Goal: Task Accomplishment & Management: Complete application form

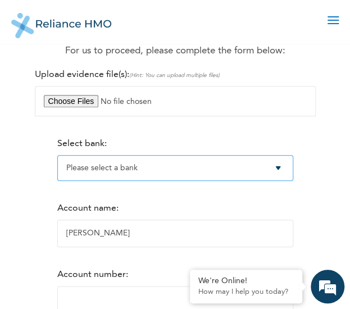
click at [96, 174] on select "Please select a bank Access Bank Plc. Citibank Nigeria Limited Access Bank (Dia…" at bounding box center [175, 168] width 236 height 26
select select "9"
click at [57, 155] on select "Please select a bank Access Bank Plc. Citibank Nigeria Limited Access Bank (Dia…" at bounding box center [175, 168] width 236 height 26
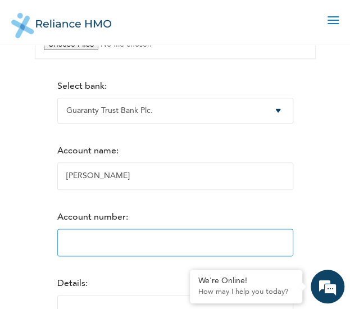
click at [70, 245] on input "Account number:" at bounding box center [175, 243] width 236 height 28
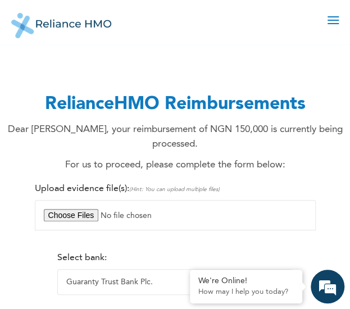
scroll to position [6, 0]
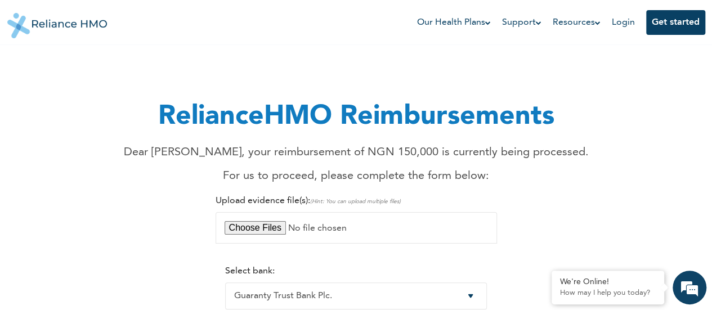
type input "0236424736"
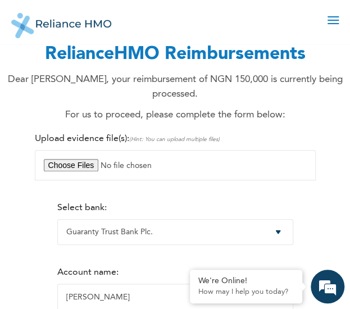
scroll to position [60, 0]
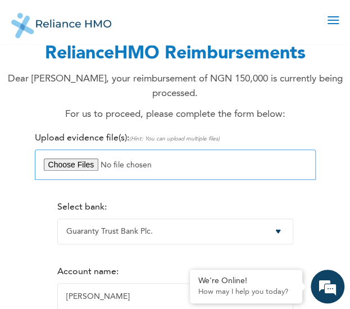
click at [61, 172] on input "file" at bounding box center [175, 165] width 281 height 30
type input "C:\fakepath\FMH Medical Centre ifo Florence Abosede.pdf"
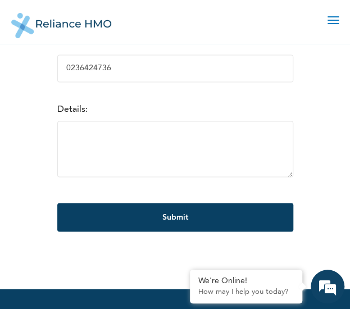
scroll to position [358, 0]
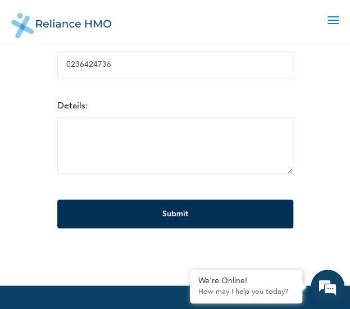
click at [166, 208] on input "Submit" at bounding box center [175, 214] width 236 height 29
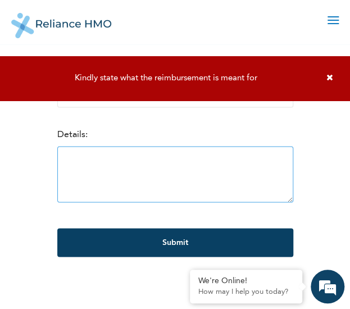
scroll to position [329, 0]
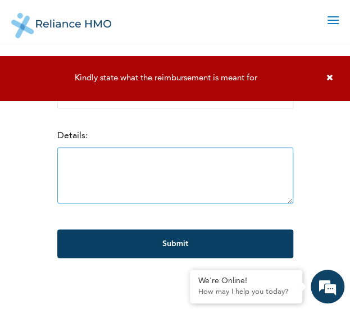
click at [105, 168] on textarea at bounding box center [175, 175] width 236 height 56
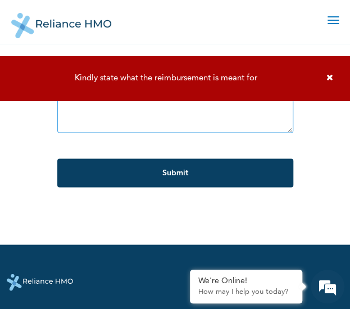
scroll to position [400, 0]
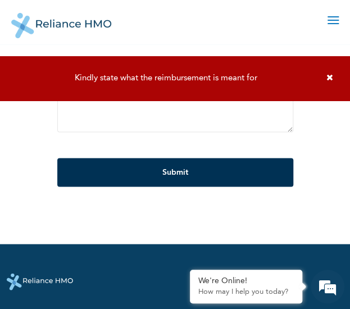
type textarea "Care accessed"
click at [153, 176] on input "Submit" at bounding box center [175, 172] width 236 height 29
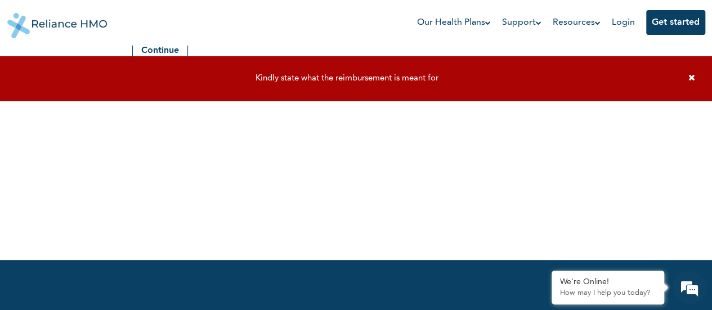
scroll to position [0, 0]
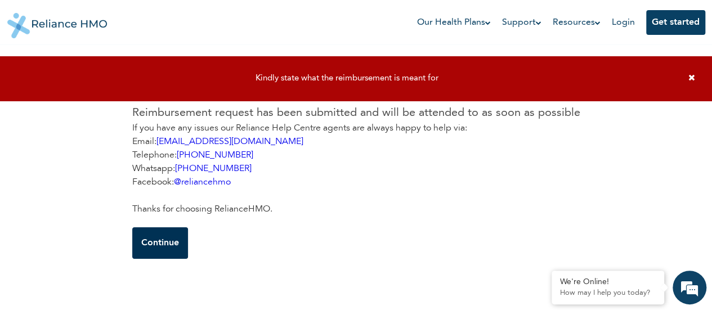
click at [154, 238] on button "Continue" at bounding box center [160, 243] width 56 height 32
